Goal: Task Accomplishment & Management: Manage account settings

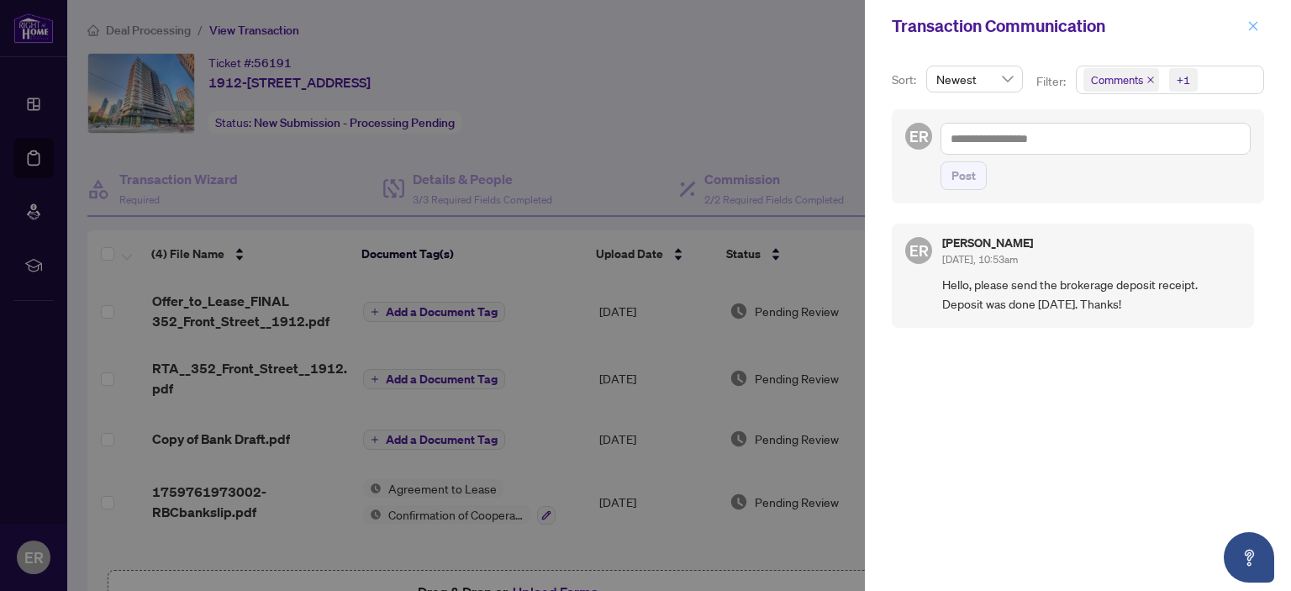
click at [1256, 26] on icon "close" at bounding box center [1254, 26] width 12 height 12
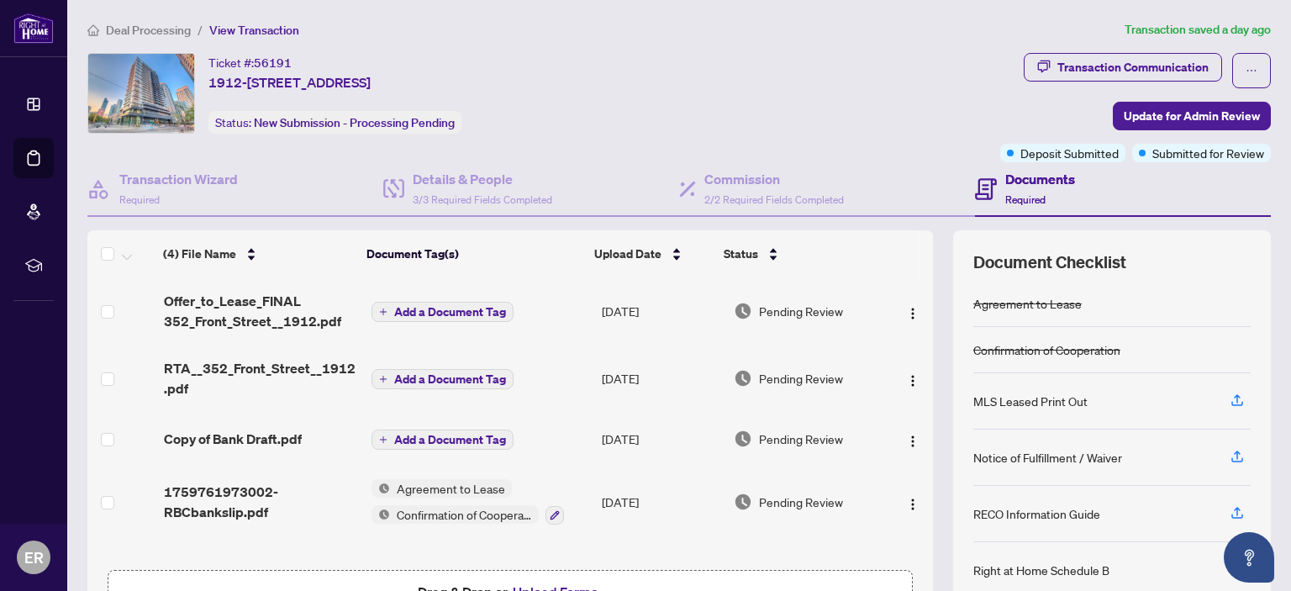
scroll to position [84, 0]
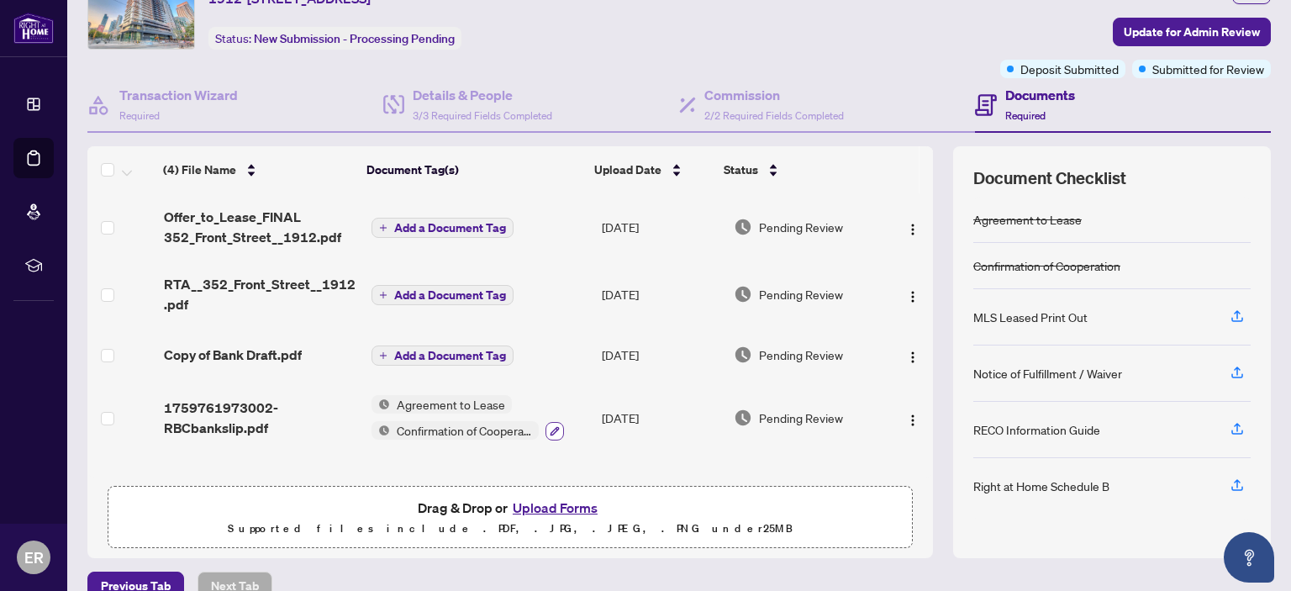
click at [548, 436] on button "button" at bounding box center [555, 431] width 18 height 18
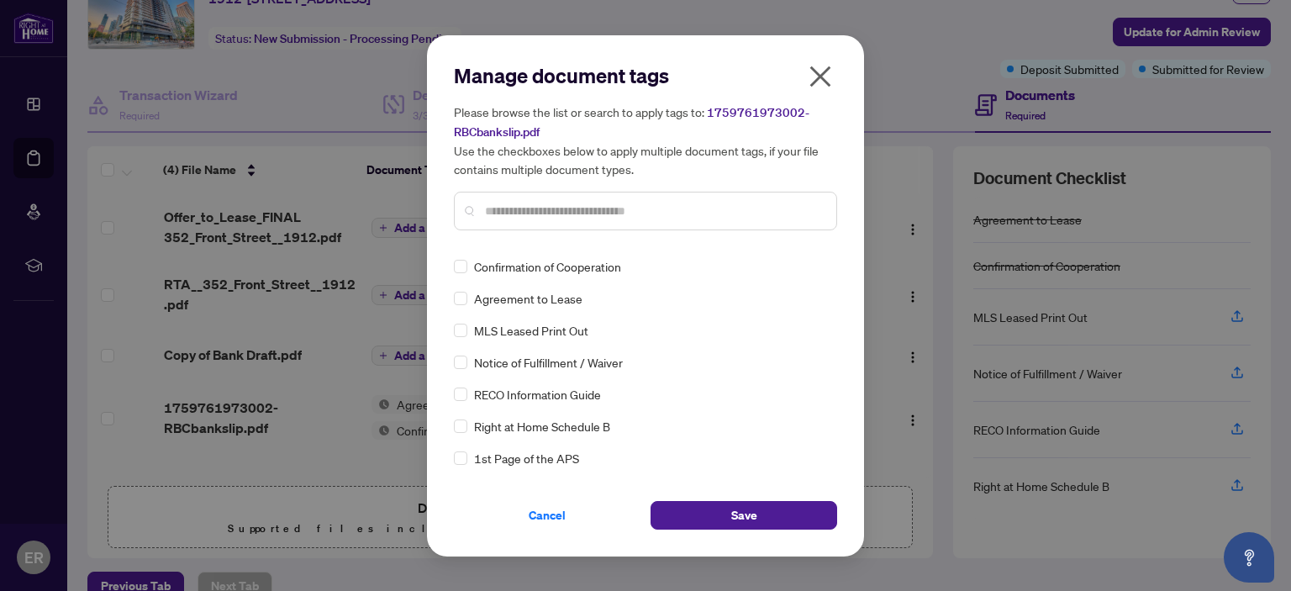
click at [487, 207] on input "text" at bounding box center [654, 211] width 338 height 18
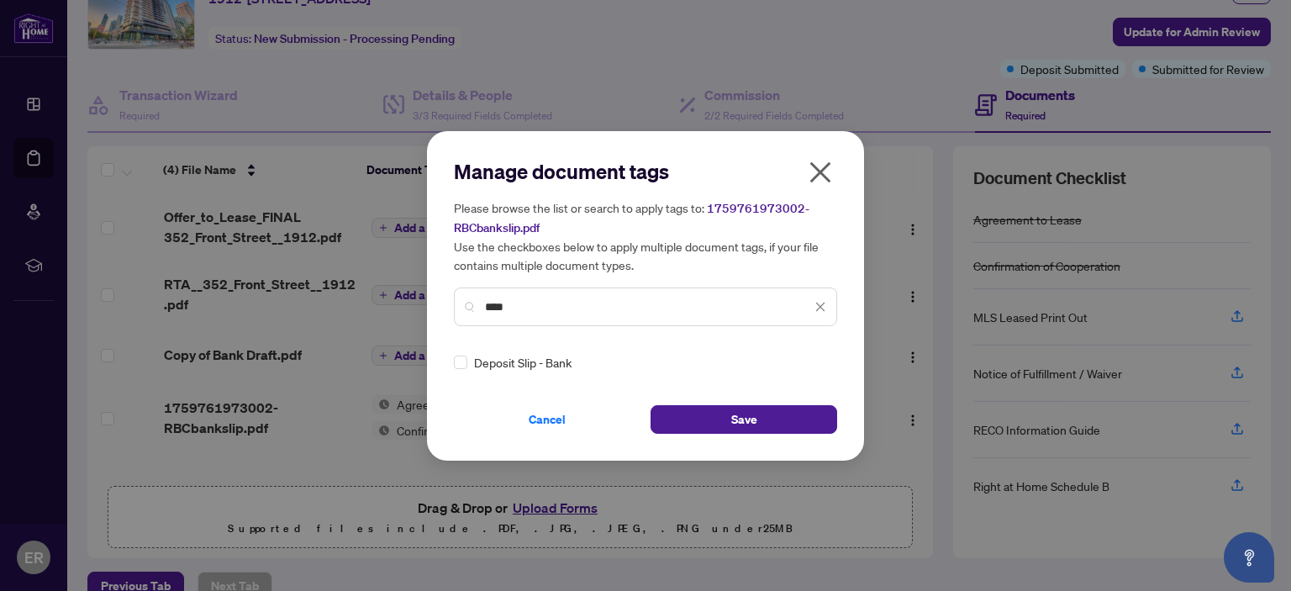
type input "****"
click at [725, 419] on button "Save" at bounding box center [744, 419] width 187 height 29
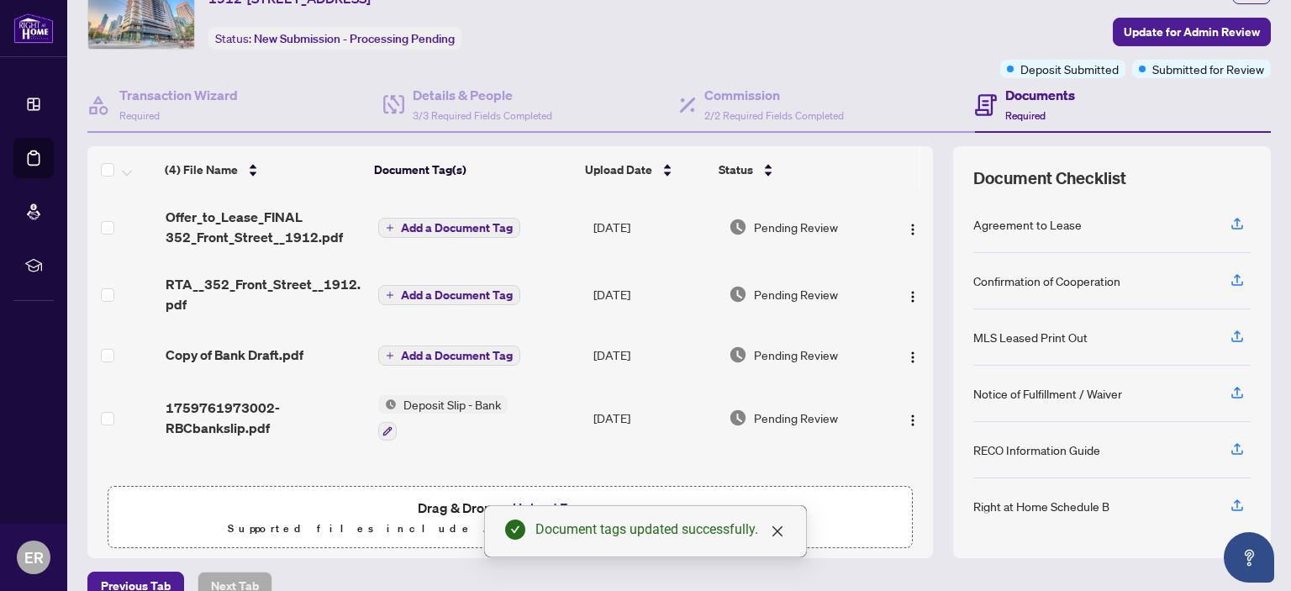
click at [427, 222] on span "Add a Document Tag" at bounding box center [457, 228] width 112 height 12
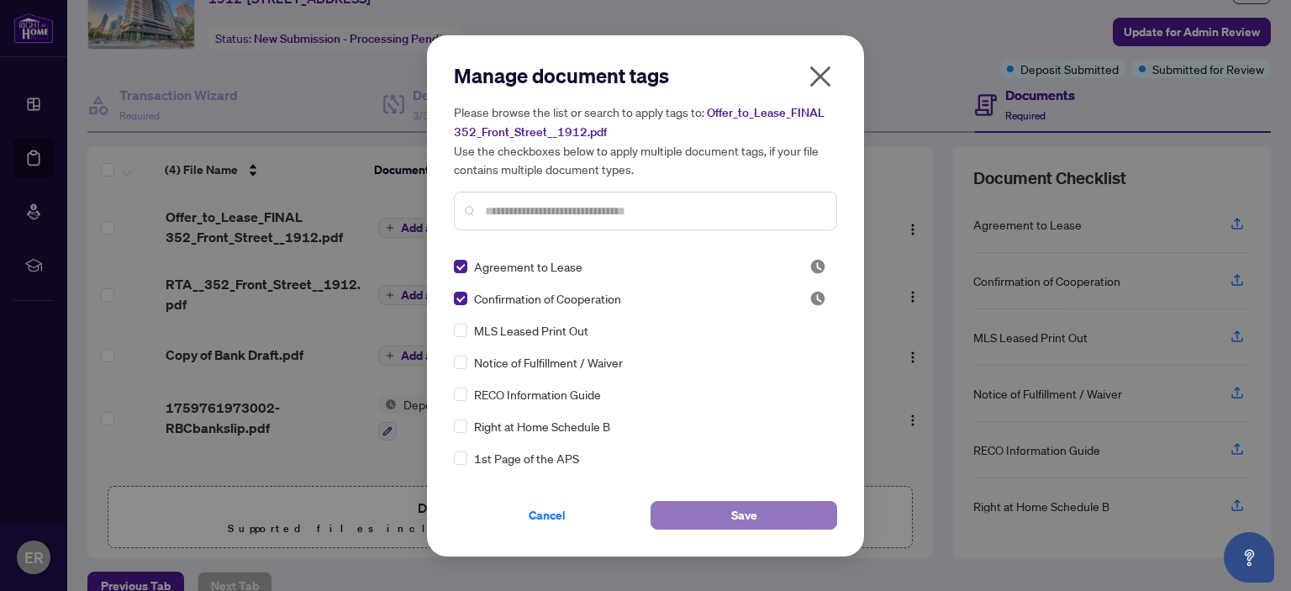
click at [715, 517] on button "Save" at bounding box center [744, 515] width 187 height 29
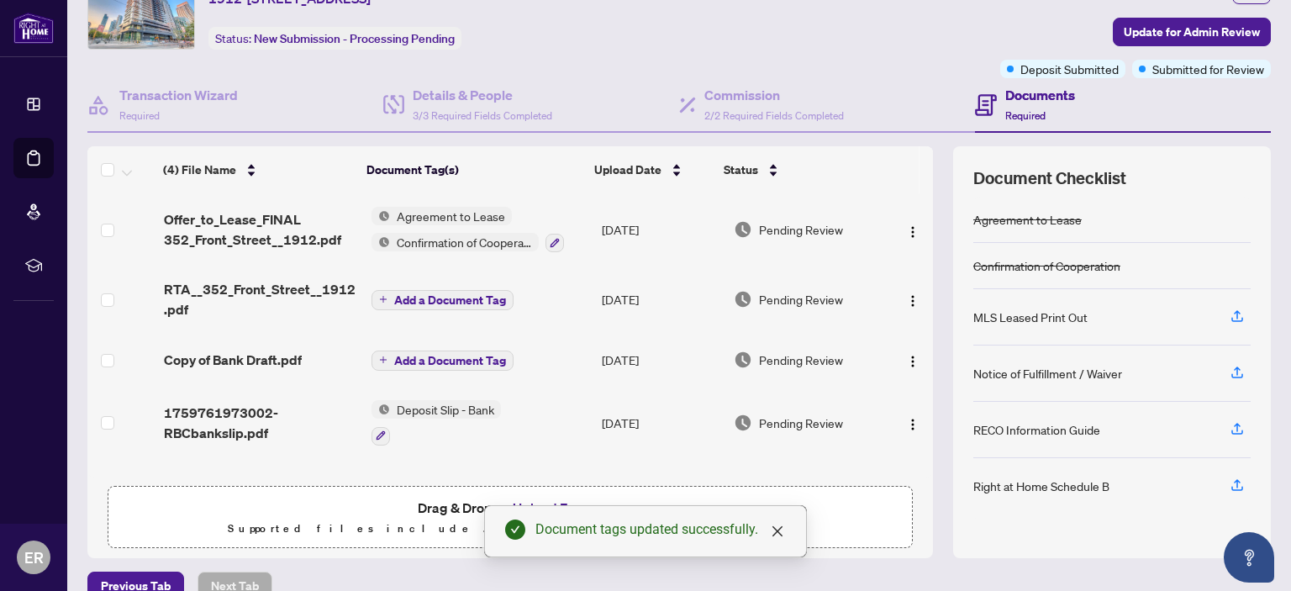
click at [430, 359] on span "Add a Document Tag" at bounding box center [450, 361] width 112 height 12
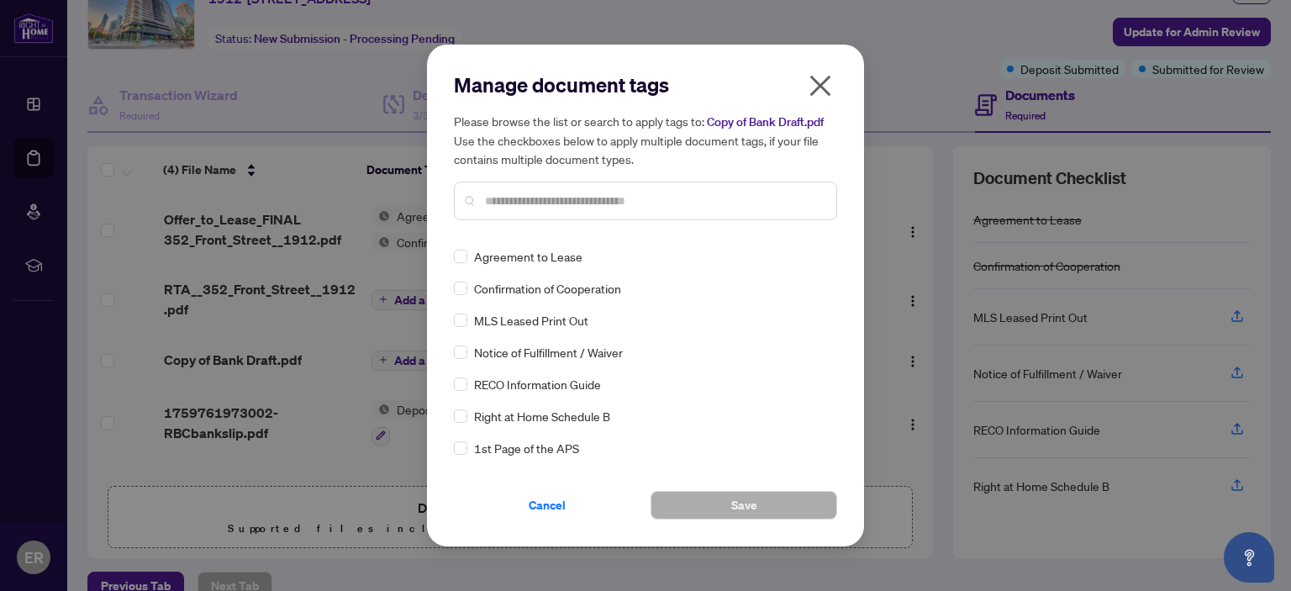
click at [485, 196] on input "text" at bounding box center [654, 201] width 338 height 18
type input "***"
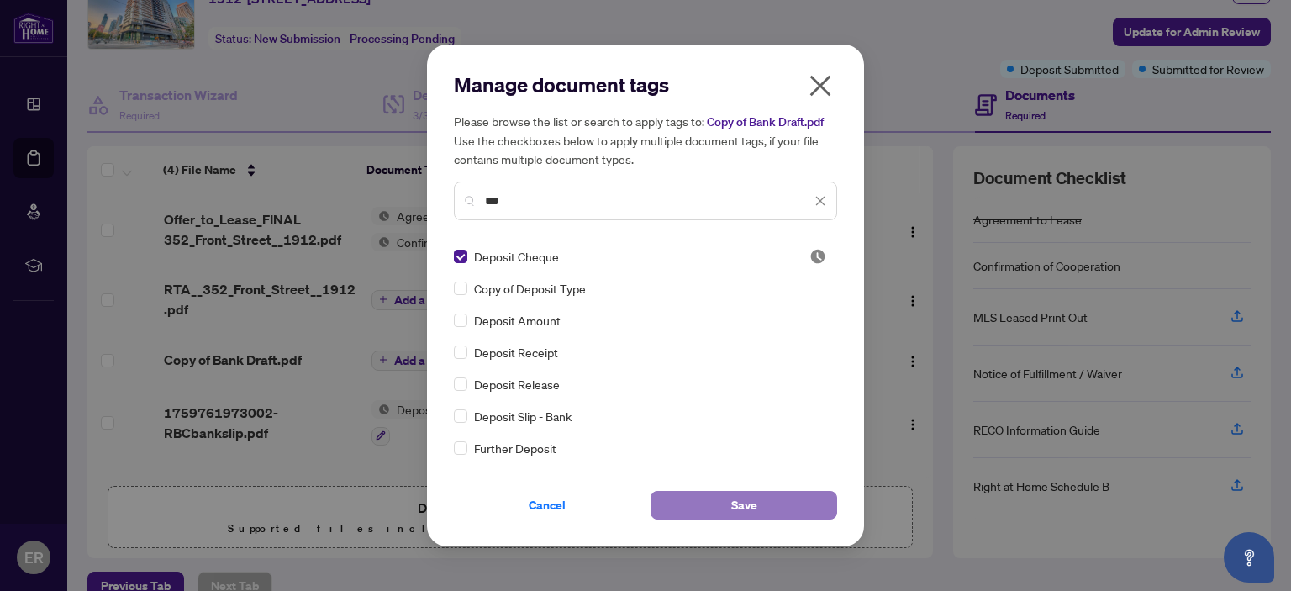
click at [726, 508] on button "Save" at bounding box center [744, 505] width 187 height 29
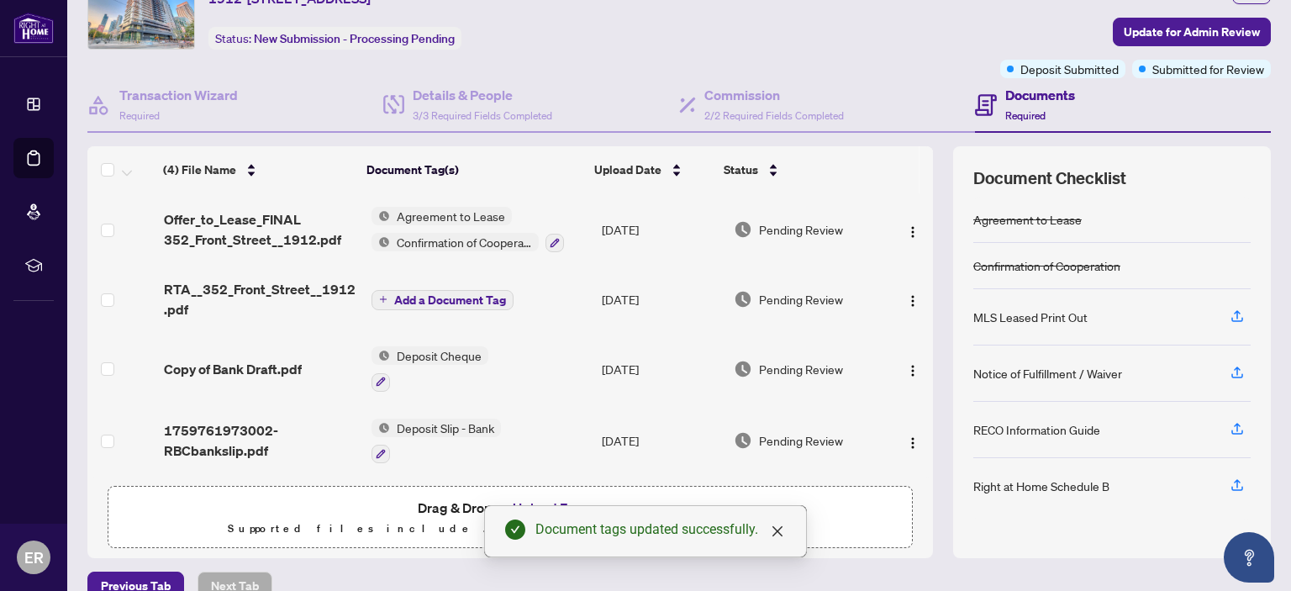
scroll to position [0, 0]
